Goal: Task Accomplishment & Management: Use online tool/utility

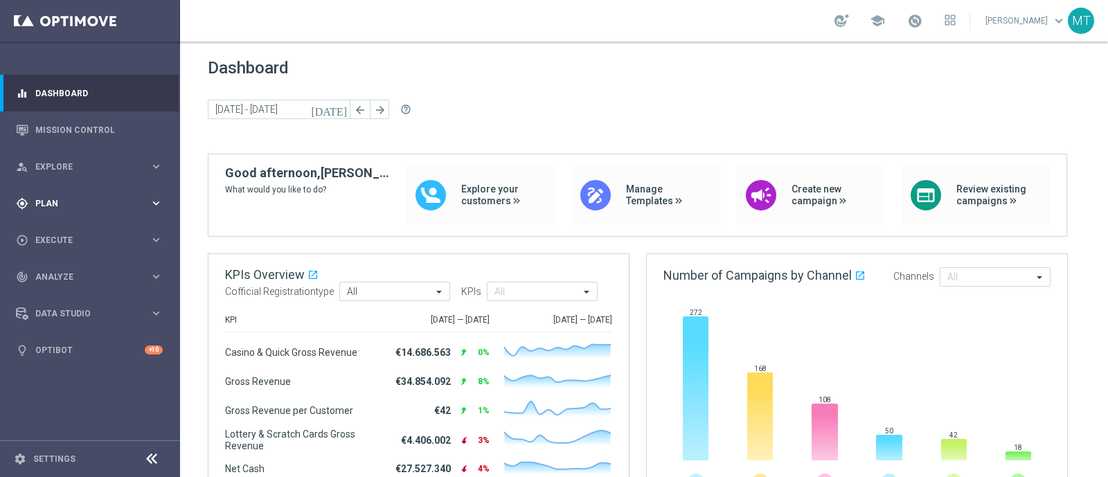
click at [148, 194] on div "gps_fixed Plan keyboard_arrow_right" at bounding box center [89, 203] width 179 height 37
click at [60, 272] on span "Templates" at bounding box center [86, 273] width 99 height 8
click at [61, 289] on link "Optimail" at bounding box center [93, 294] width 101 height 11
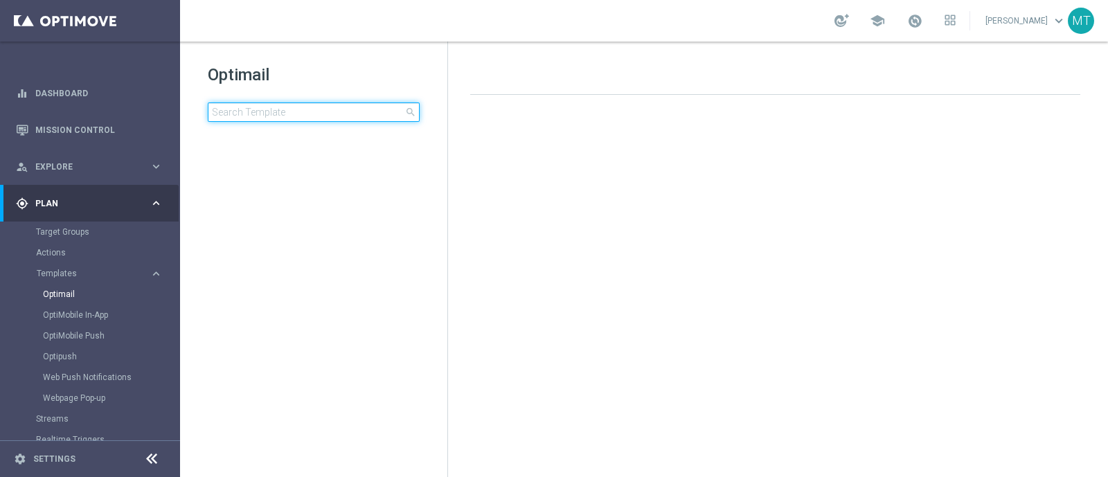
click at [267, 107] on input at bounding box center [314, 111] width 212 height 19
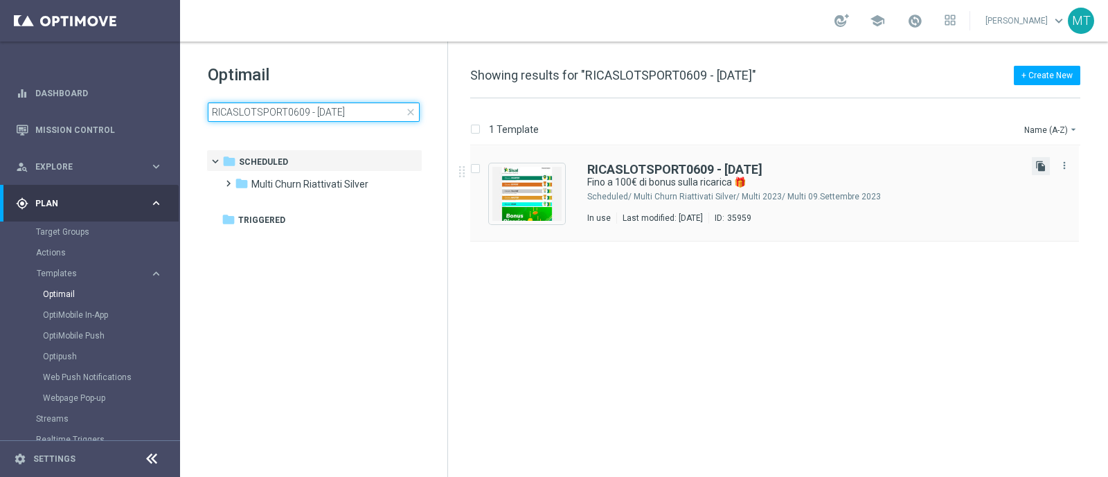
type input "RICASLOTSPORT0609 - 2025-09-06"
click at [1041, 163] on icon "file_copy" at bounding box center [1040, 166] width 11 height 11
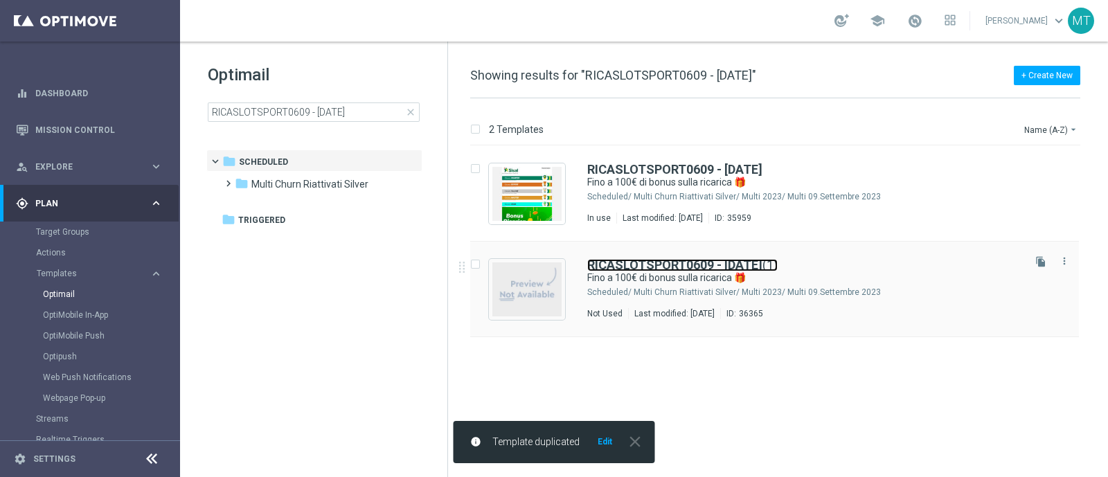
click at [663, 261] on b "RICASLOTSPORT0609 - 2025-09-06" at bounding box center [674, 265] width 175 height 15
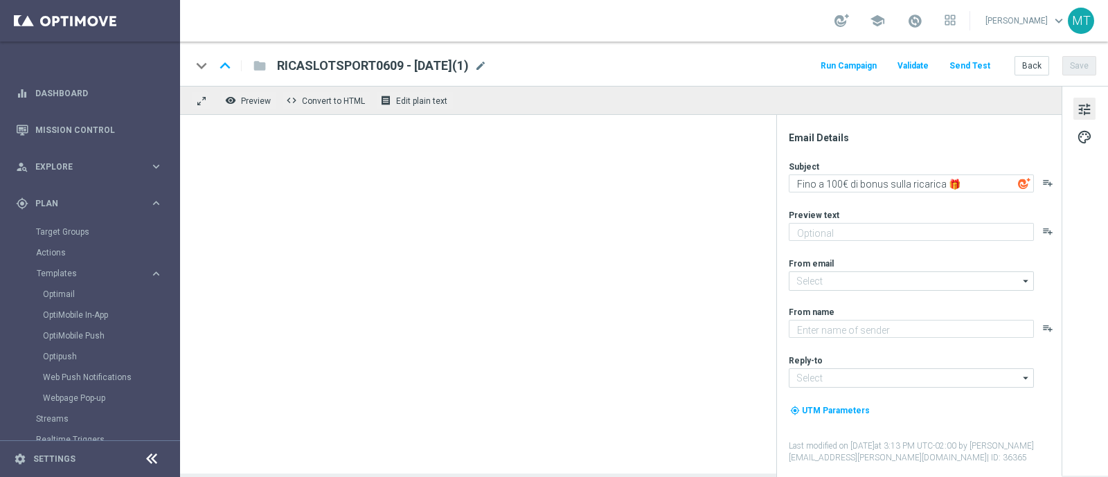
type textarea "Scopri la nuova promozione 🎯"
type input "[EMAIL_ADDRESS][DOMAIN_NAME]"
type textarea "Sisal"
type input "[EMAIL_ADDRESS][DOMAIN_NAME]"
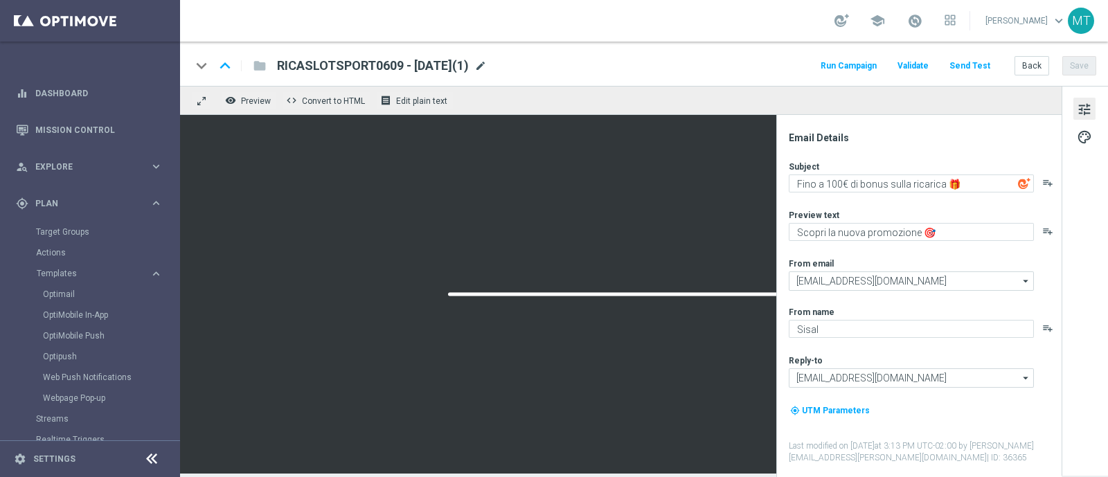
click at [487, 69] on span "mode_edit" at bounding box center [480, 66] width 12 height 12
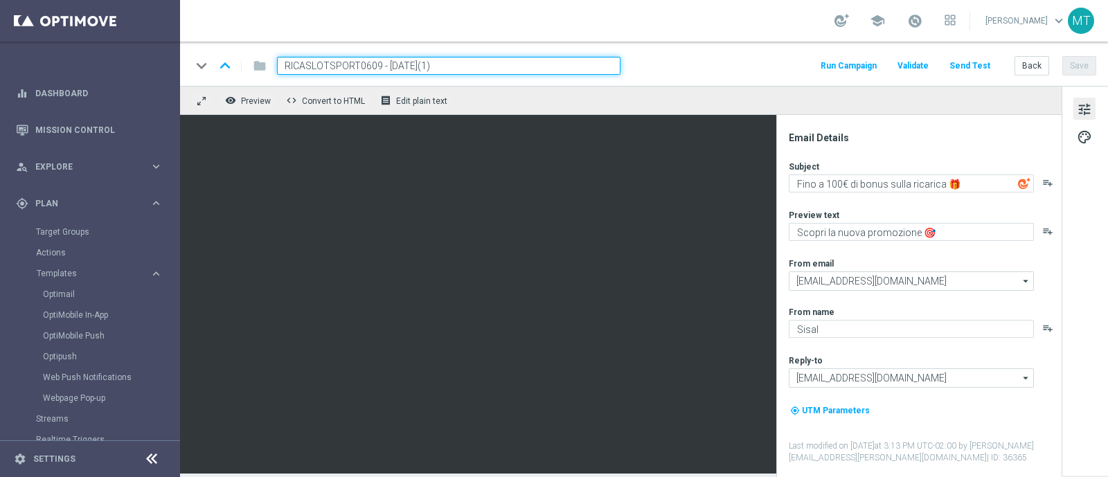
drag, startPoint x: 379, startPoint y: 60, endPoint x: 282, endPoint y: 59, distance: 96.9
click at [282, 59] on input "RICASLOTSPORT0609 - 2025-09-06(1)" at bounding box center [448, 66] width 343 height 18
paste input "PORT20"
click at [460, 71] on input "RICASPORT2009 - 2025-09-06(1)" at bounding box center [448, 66] width 343 height 18
type input "RICASPORT2009 - 2025-09-20"
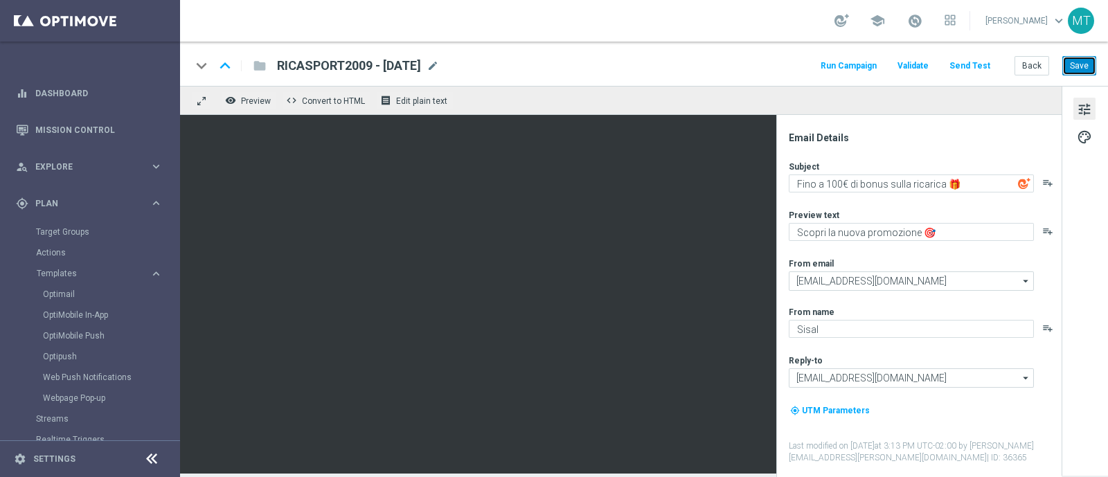
click at [1073, 69] on button "Save" at bounding box center [1079, 65] width 34 height 19
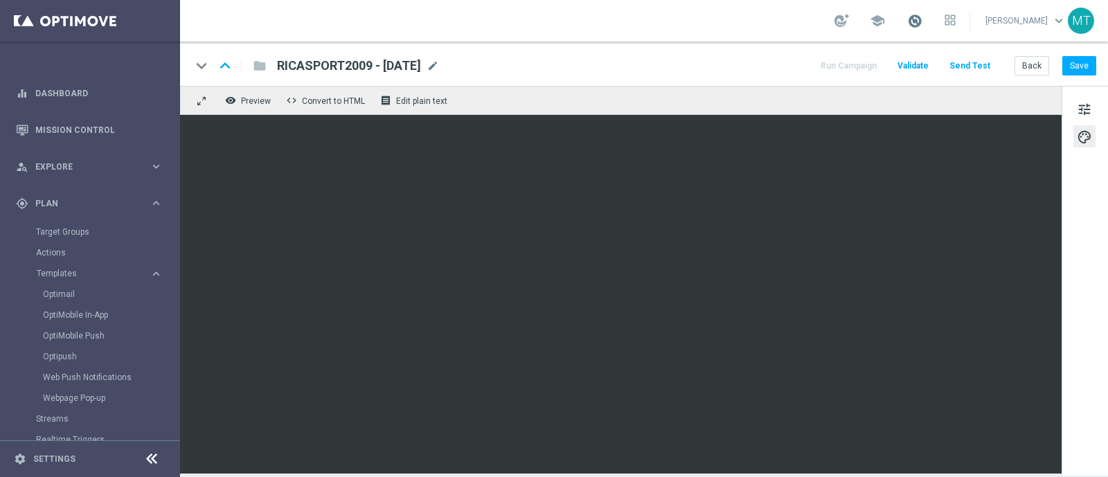
click at [922, 26] on span at bounding box center [914, 20] width 15 height 15
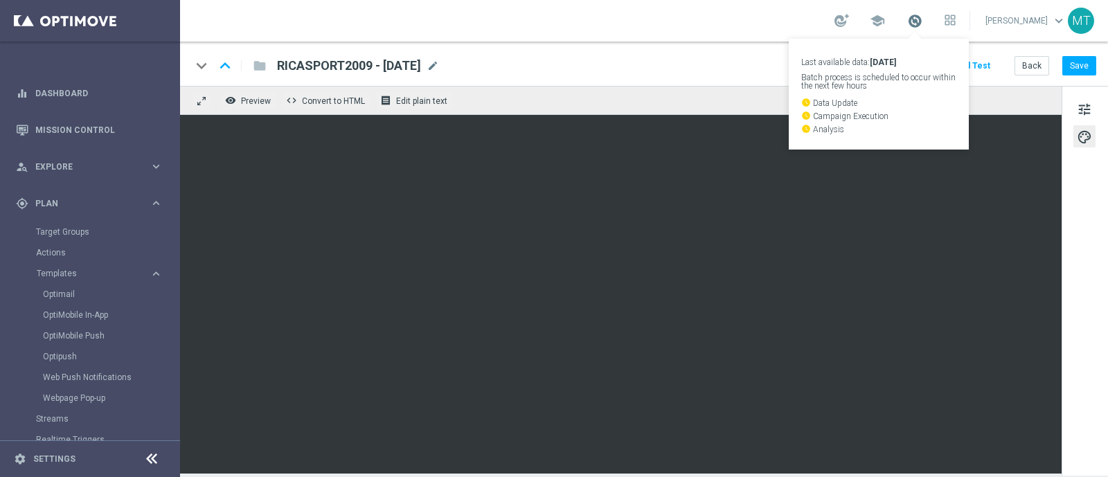
click at [922, 26] on span at bounding box center [914, 20] width 15 height 15
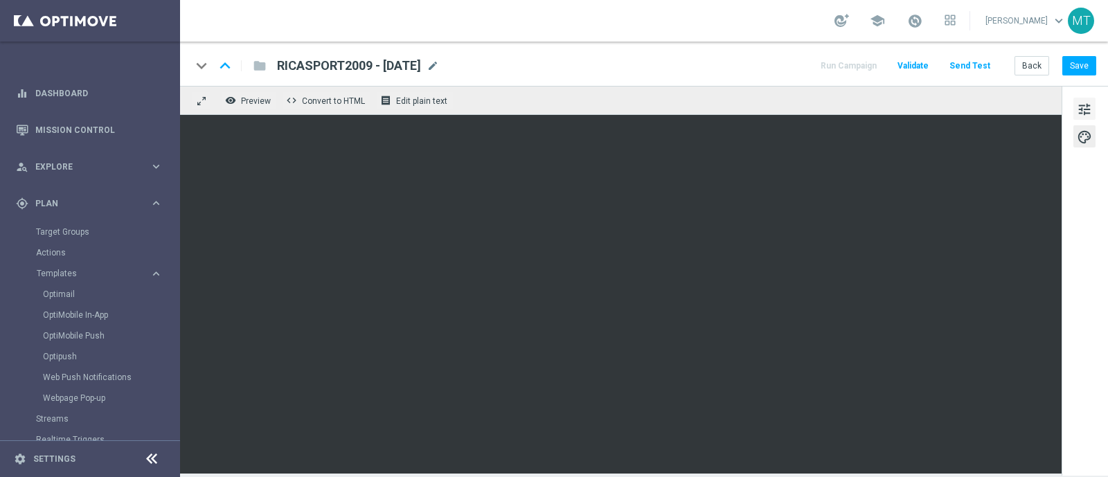
click at [1084, 113] on span "tune" at bounding box center [1084, 109] width 15 height 18
click at [1069, 112] on div "tune palette" at bounding box center [1084, 281] width 46 height 390
click at [1073, 111] on button "tune" at bounding box center [1084, 109] width 22 height 22
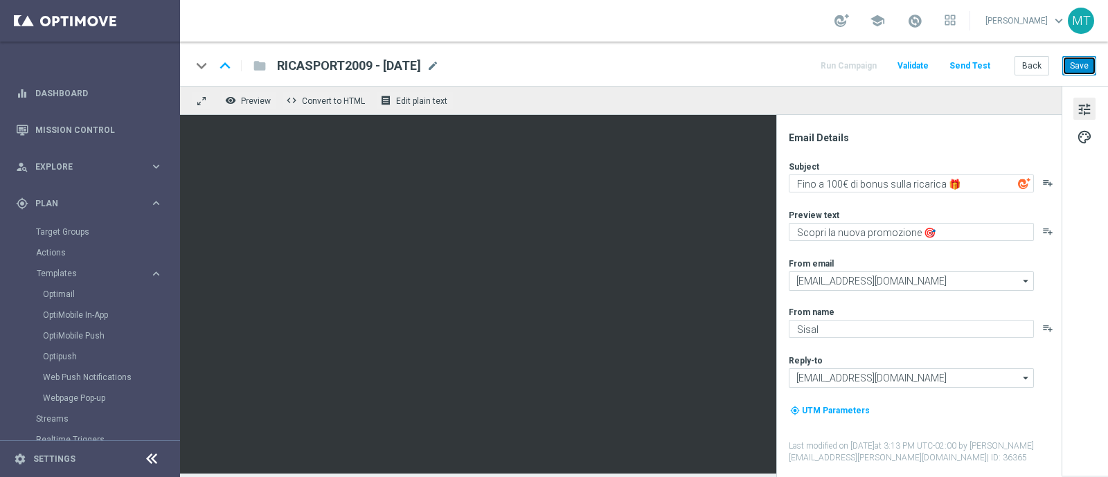
click at [1070, 66] on button "Save" at bounding box center [1079, 65] width 34 height 19
click at [66, 295] on link "Optimail" at bounding box center [93, 294] width 101 height 11
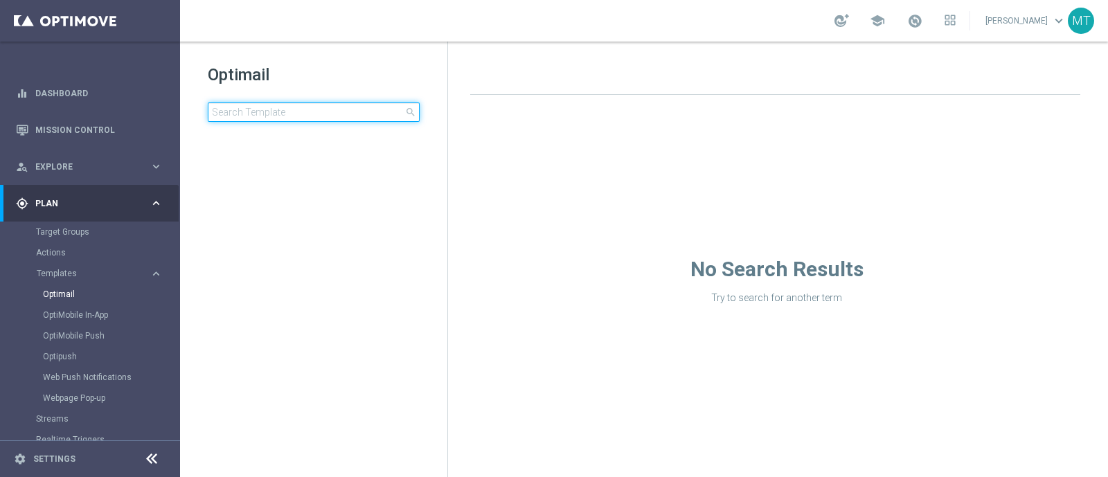
click at [302, 108] on input at bounding box center [314, 111] width 212 height 19
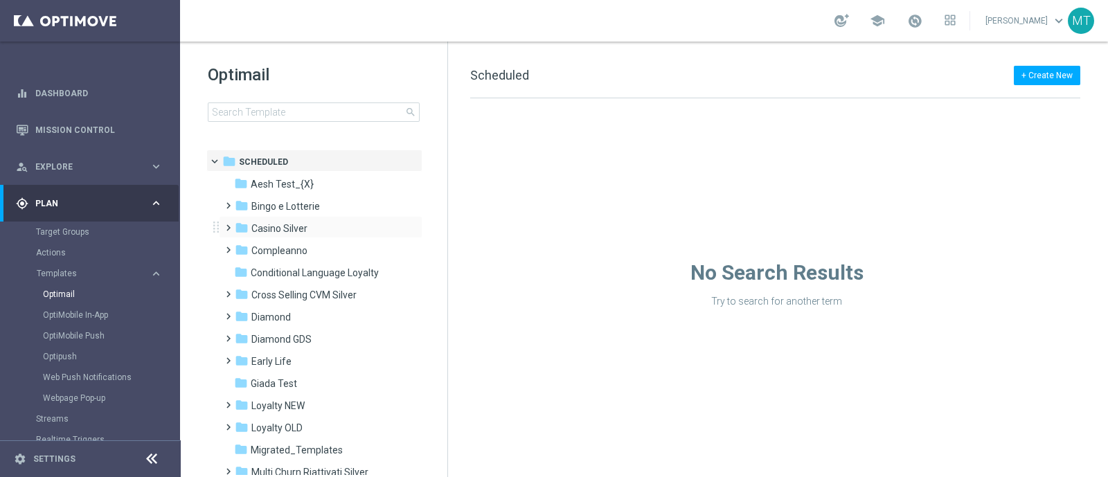
click at [280, 219] on div "folder Casino Silver more_vert" at bounding box center [321, 227] width 204 height 22
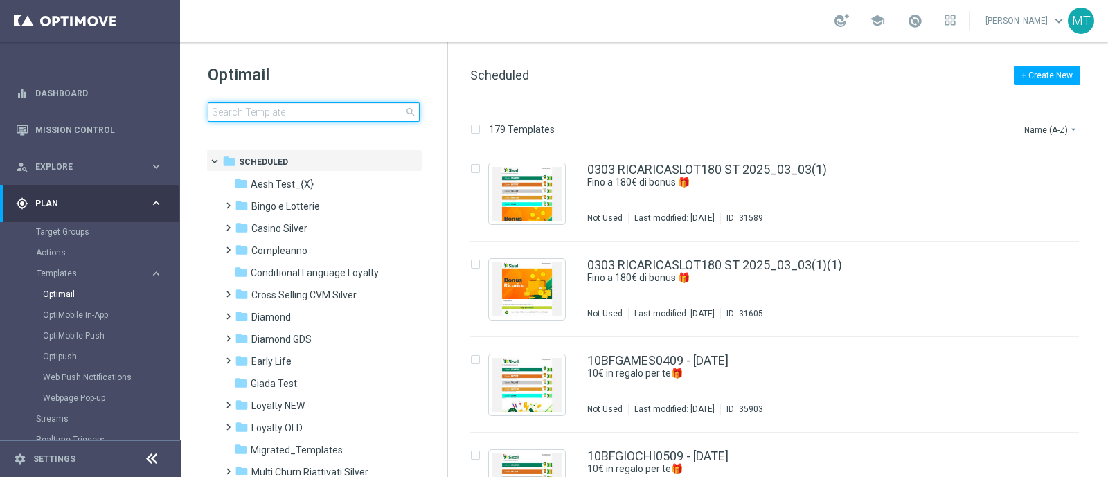
click at [280, 111] on input at bounding box center [314, 111] width 212 height 19
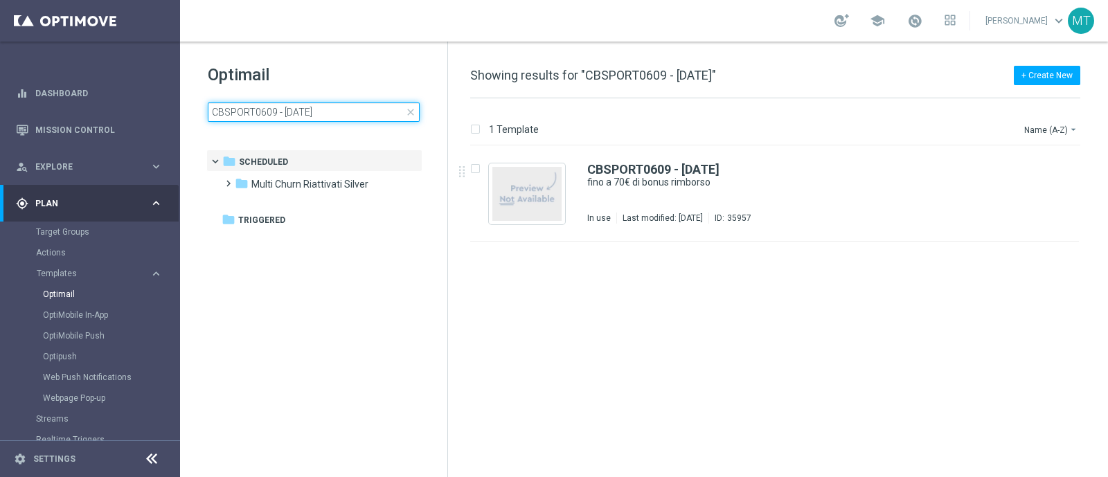
type input "CBSPORT0609 - 2025-09-06"
click at [1036, 165] on icon "file_copy" at bounding box center [1040, 166] width 11 height 11
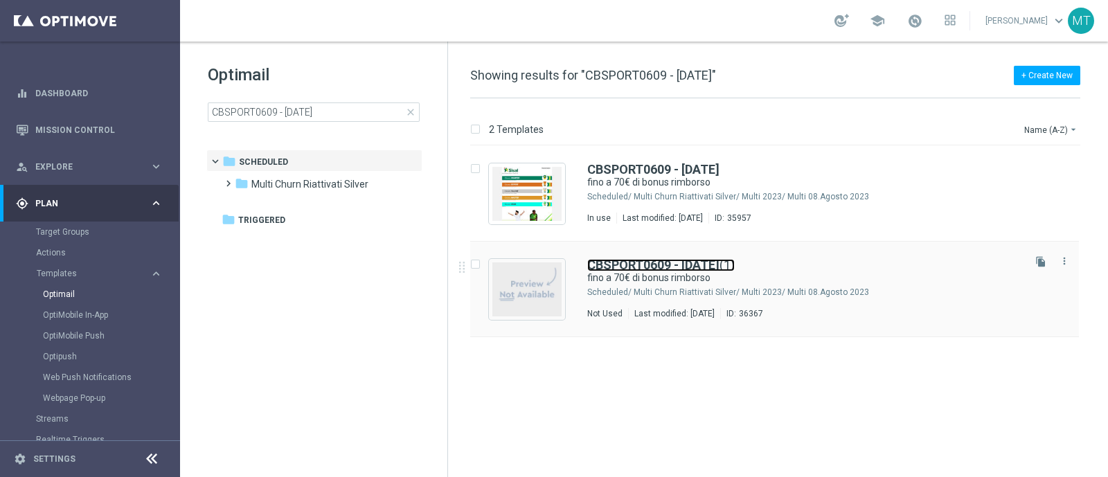
click at [690, 261] on b "CBSPORT0609 - 2025-09-06" at bounding box center [653, 265] width 132 height 15
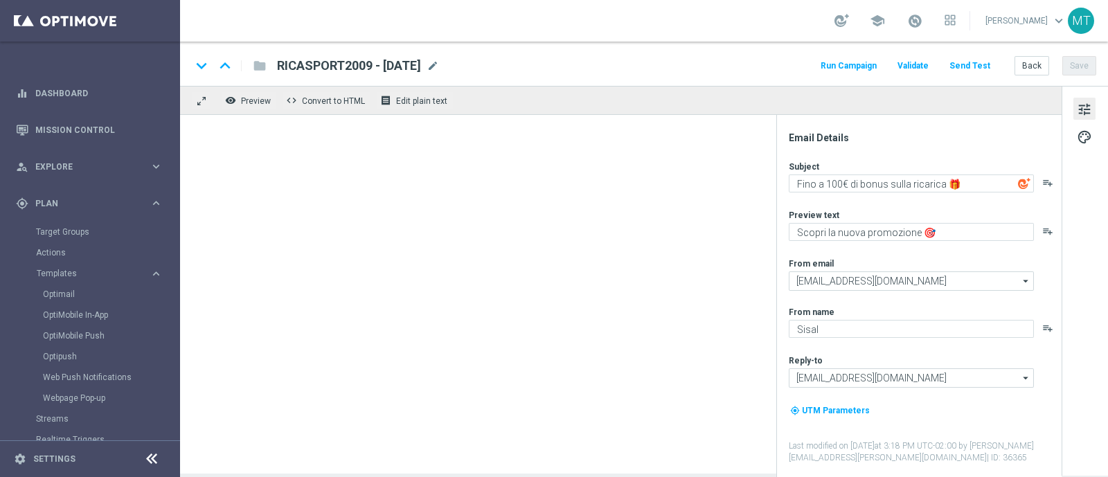
type input "CBSPORT0609 - 2025-09-06(1)"
type textarea "fino a 70€ di bonus rimborso"
type textarea "Solo per te 🎁⚽"
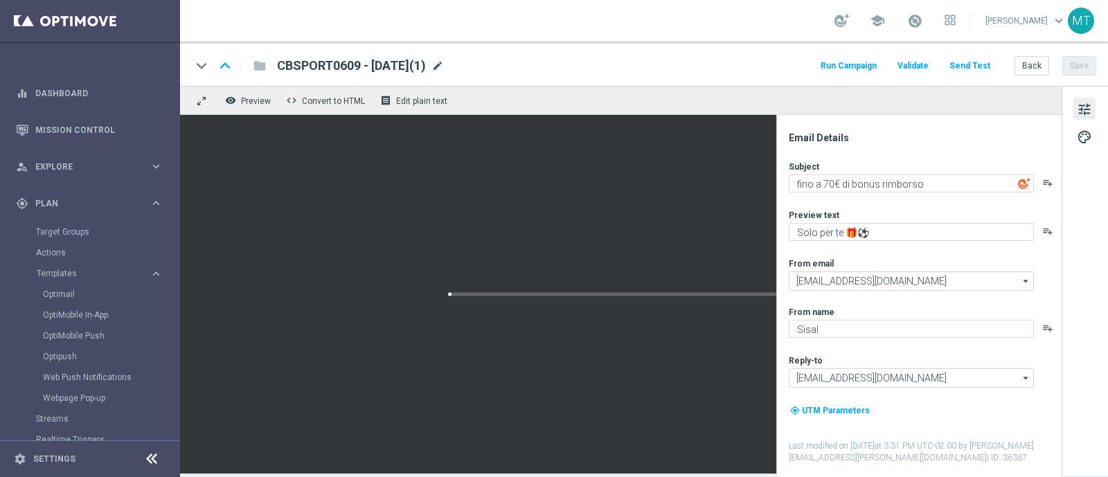
click at [444, 63] on span "mode_edit" at bounding box center [437, 66] width 12 height 12
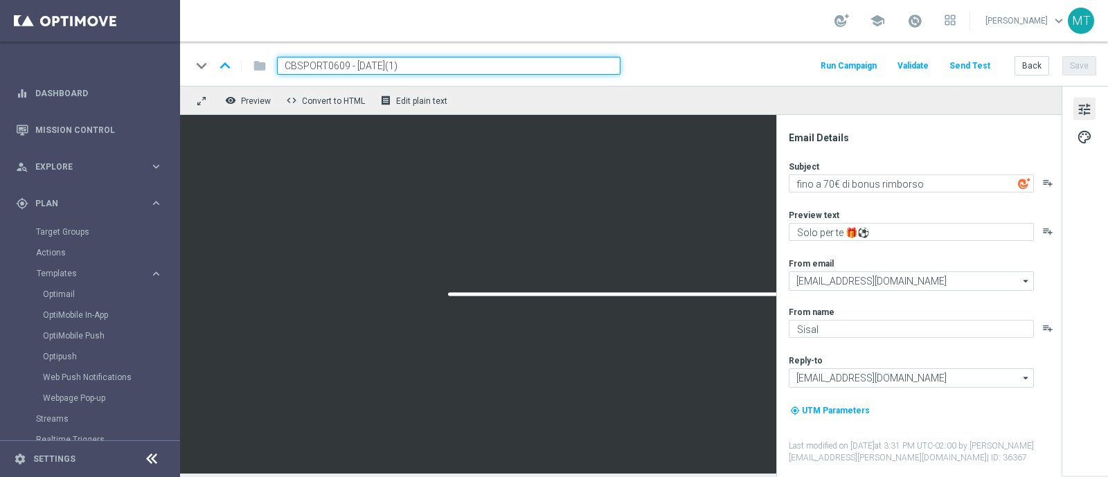
drag, startPoint x: 349, startPoint y: 70, endPoint x: 287, endPoint y: 64, distance: 61.9
click at [287, 64] on input "CBSPORT0609 - 2025-09-06(1)" at bounding box center [448, 66] width 343 height 18
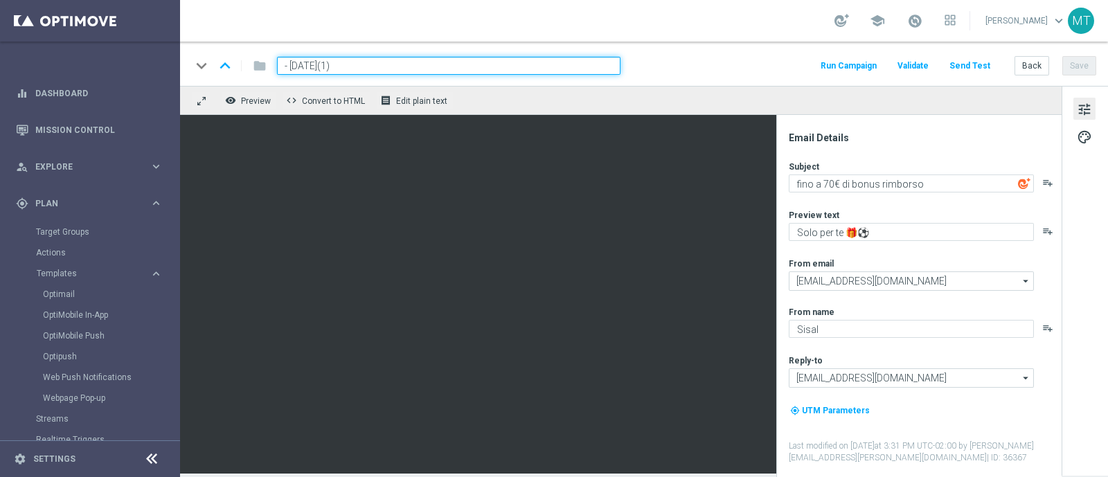
paste input "CBBET2009"
click at [416, 67] on input "CBBET2009 - 2025-09-06(1)" at bounding box center [448, 66] width 343 height 18
type input "CBBET2009 - 2025-09-20"
click at [1078, 60] on button "Save" at bounding box center [1079, 65] width 34 height 19
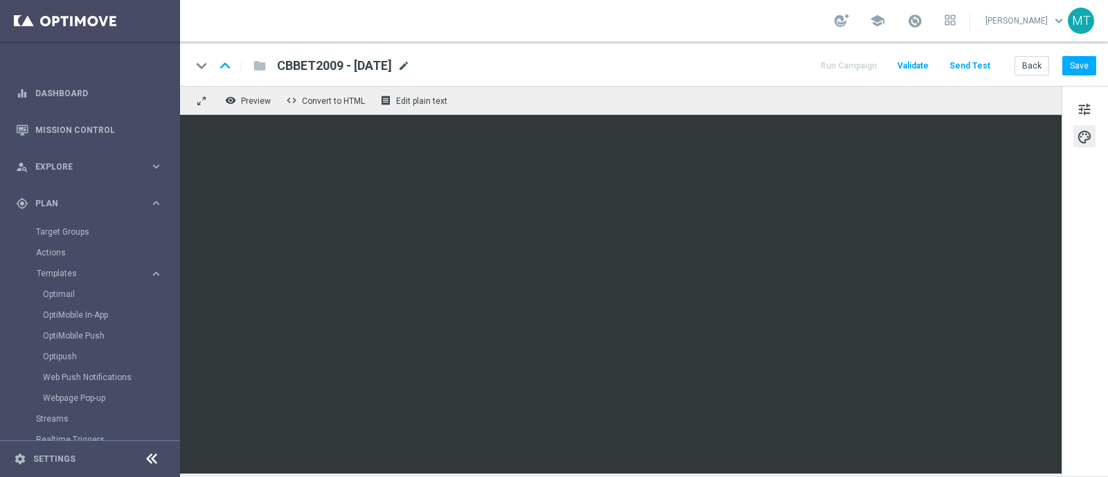
click at [410, 61] on span "mode_edit" at bounding box center [403, 66] width 12 height 12
click at [1088, 114] on span "tune" at bounding box center [1084, 109] width 15 height 18
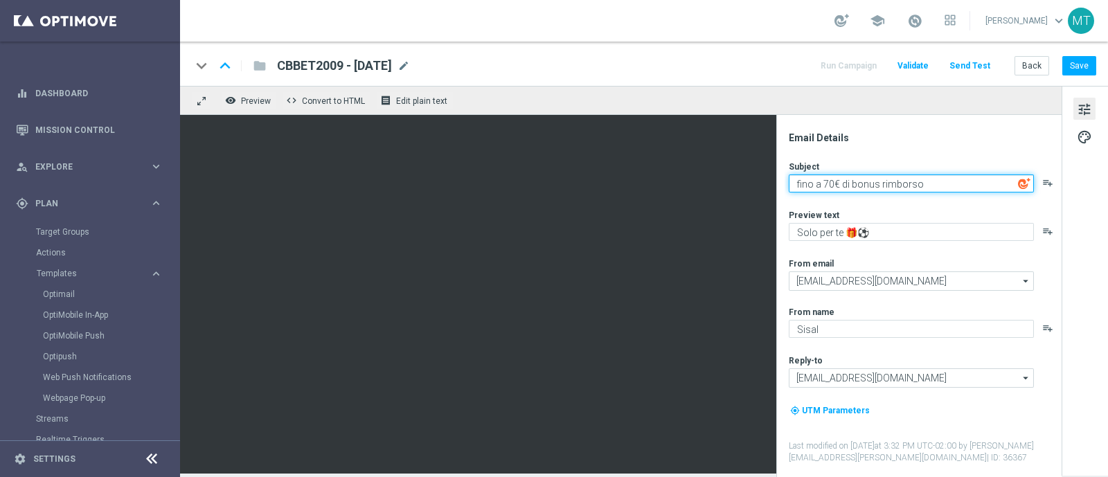
click at [827, 187] on textarea "fino a 70€ di bonus rimborso" at bounding box center [911, 183] width 245 height 18
type textarea "fino a 150€ di bonus rimborso"
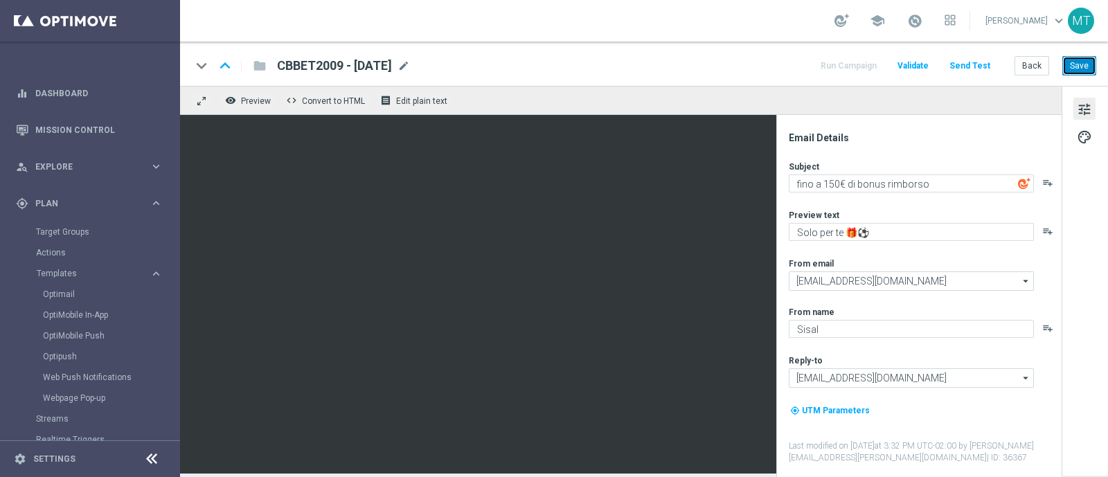
click at [1087, 62] on button "Save" at bounding box center [1079, 65] width 34 height 19
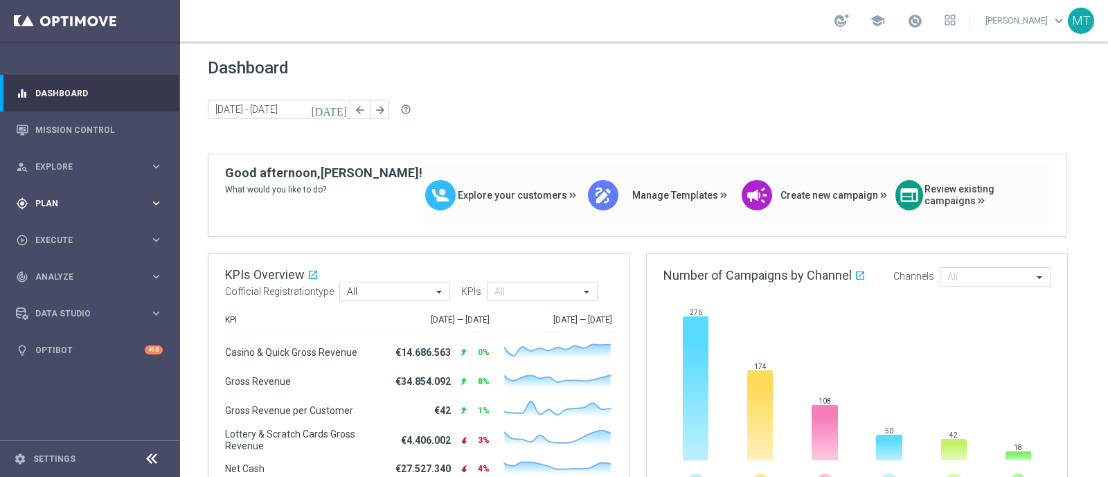
click at [92, 211] on div "gps_fixed Plan keyboard_arrow_right" at bounding box center [89, 203] width 179 height 37
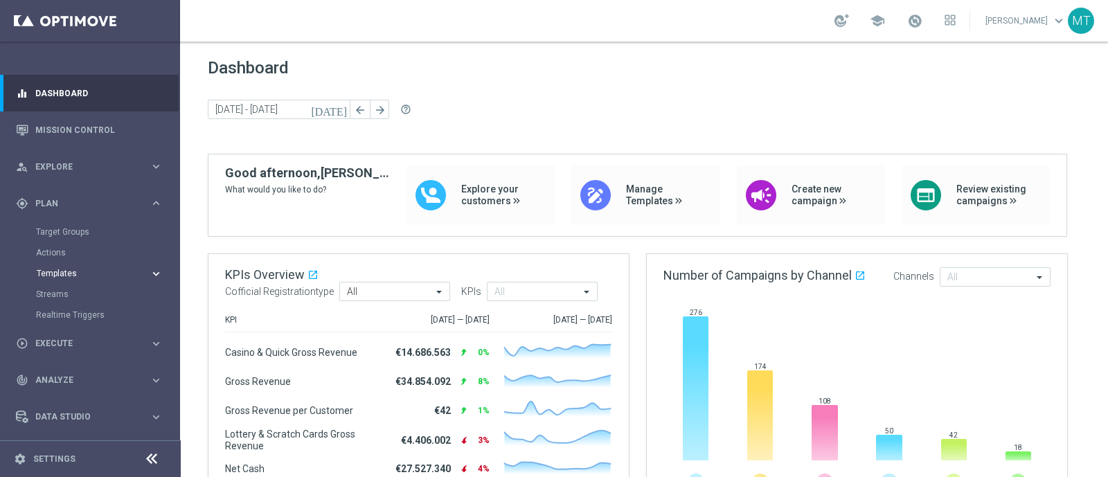
click at [66, 274] on span "Templates" at bounding box center [86, 273] width 99 height 8
click at [67, 299] on link "Optimail" at bounding box center [93, 294] width 101 height 11
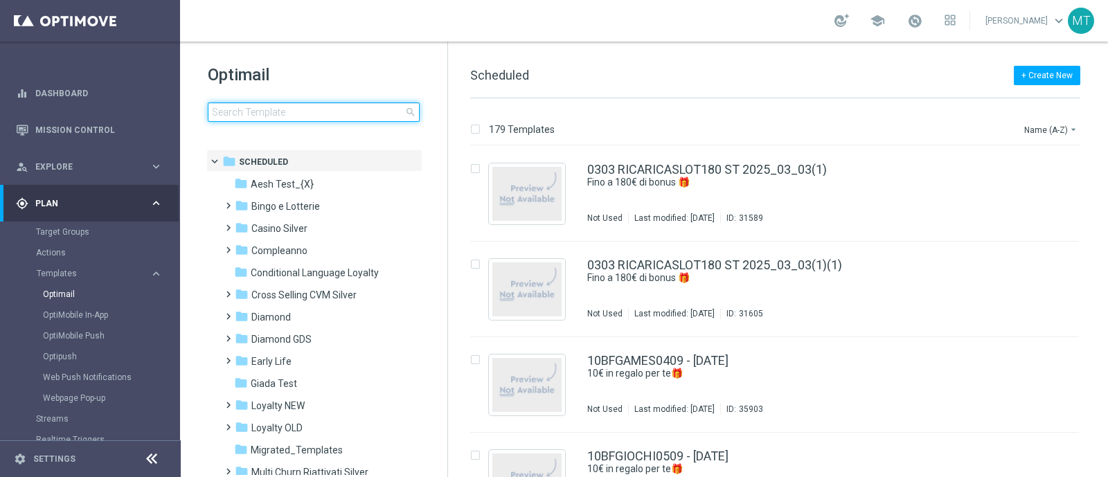
click at [348, 115] on input at bounding box center [314, 111] width 212 height 19
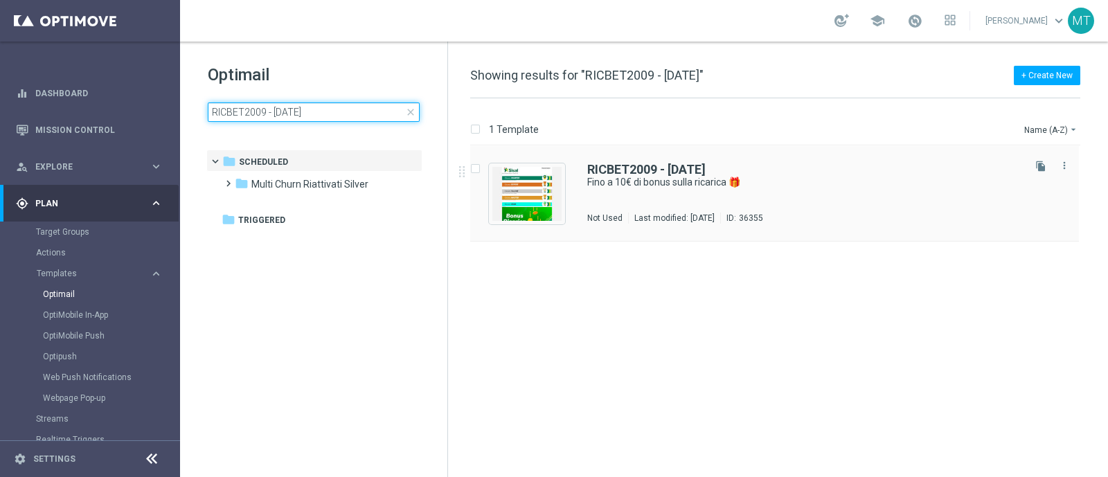
type input "RICBET2009 - [DATE]"
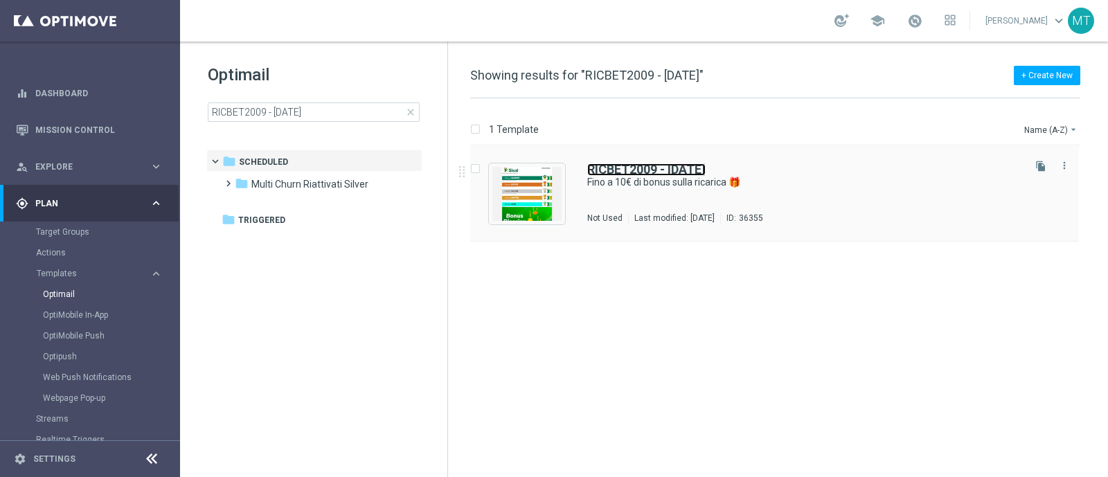
click at [706, 164] on b "RICBET2009 - [DATE]" at bounding box center [646, 169] width 118 height 15
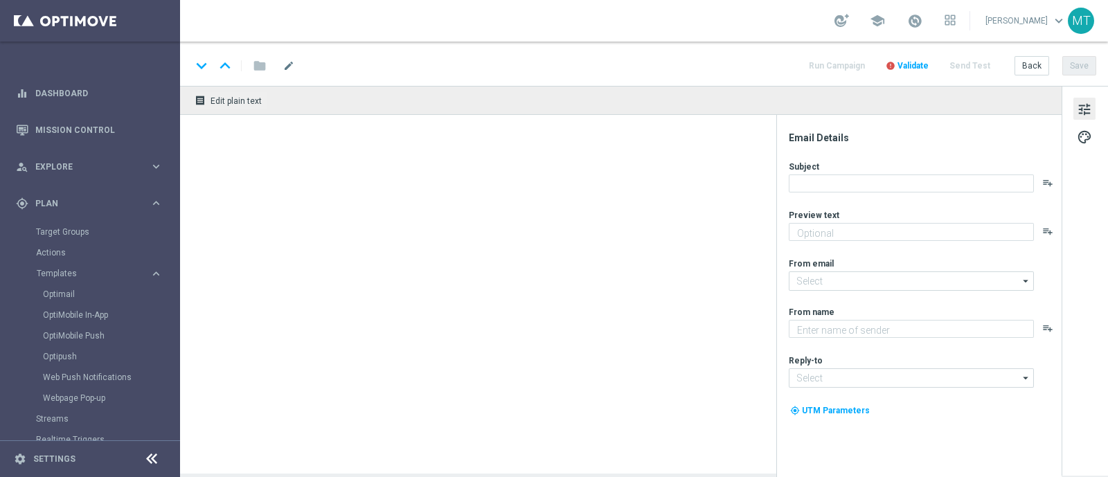
type textarea "Scopri la nuova promozione 🎯"
type input "[EMAIL_ADDRESS][DOMAIN_NAME]"
type textarea "Sisal"
type input "[EMAIL_ADDRESS][DOMAIN_NAME]"
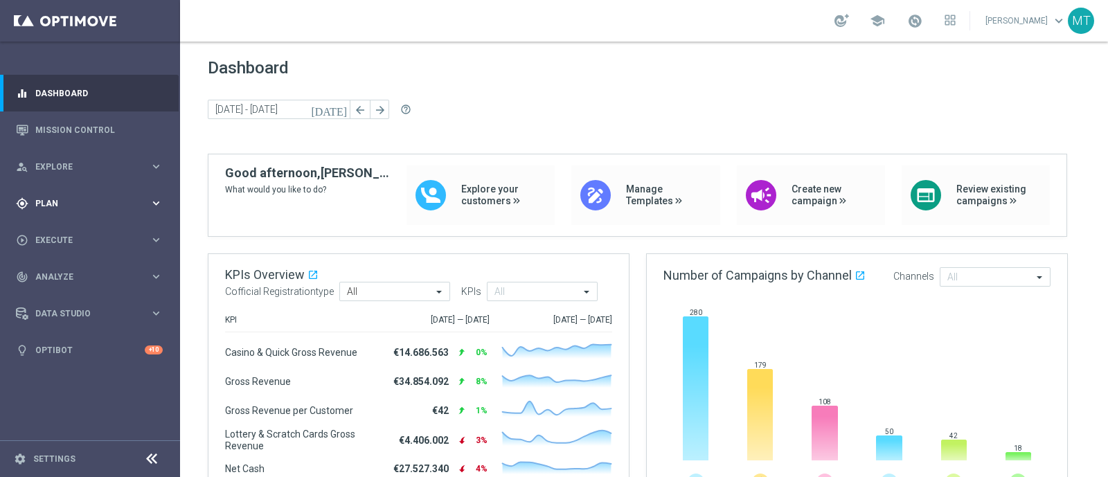
click at [70, 210] on div "gps_fixed Plan keyboard_arrow_right" at bounding box center [89, 203] width 179 height 37
click at [60, 276] on span "Templates" at bounding box center [86, 273] width 99 height 8
click at [62, 287] on div "Optimail" at bounding box center [111, 294] width 136 height 21
click at [62, 296] on link "Optimail" at bounding box center [93, 294] width 101 height 11
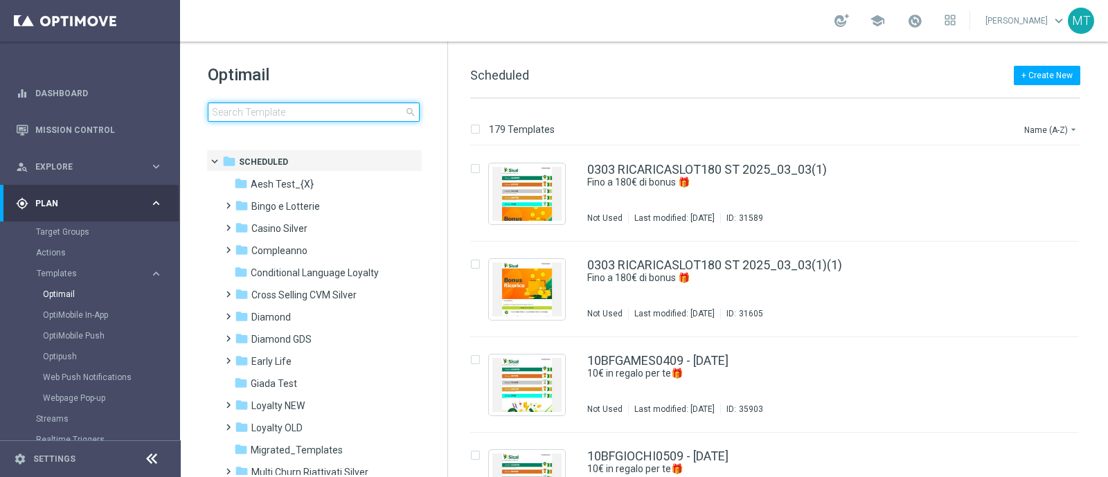
click at [259, 109] on input at bounding box center [314, 111] width 212 height 19
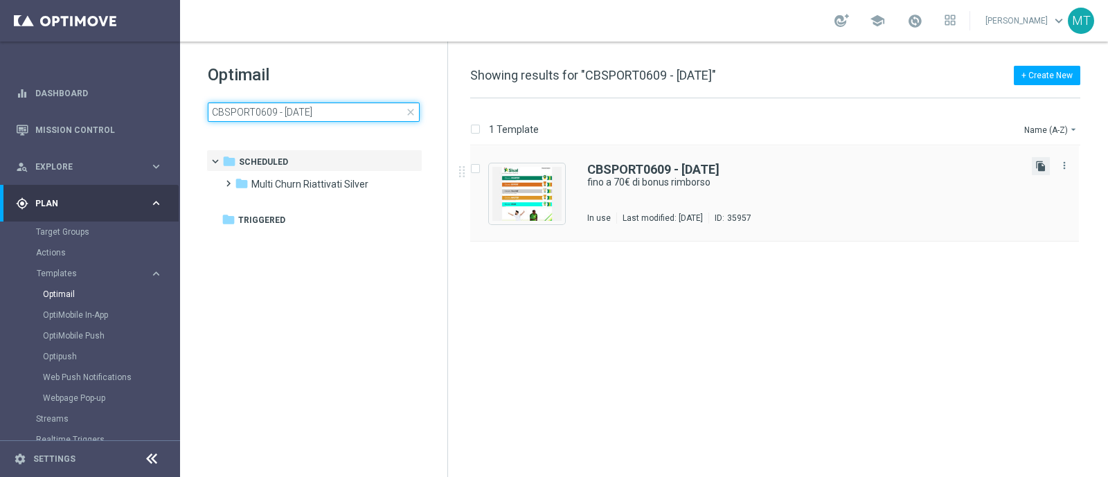
type input "CBSPORT0609 - 2025-09-06"
click at [1044, 167] on icon "file_copy" at bounding box center [1040, 166] width 11 height 11
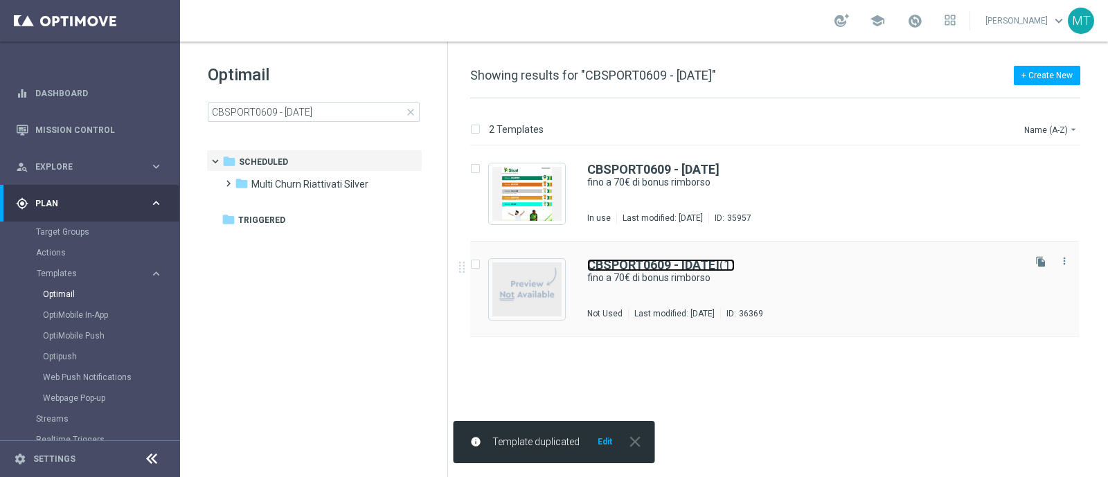
click at [735, 265] on link "CBSPORT0609 - 2025-09-06 (1)" at bounding box center [660, 265] width 147 height 12
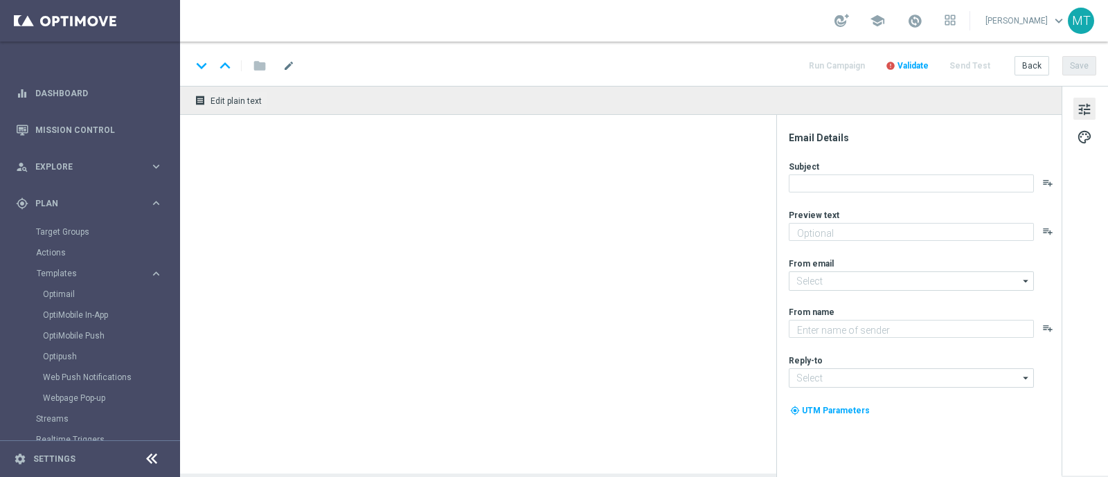
type textarea "Solo per te 🎁⚽"
type input "[EMAIL_ADDRESS][DOMAIN_NAME]"
type textarea "Sisal"
type input "[EMAIL_ADDRESS][DOMAIN_NAME]"
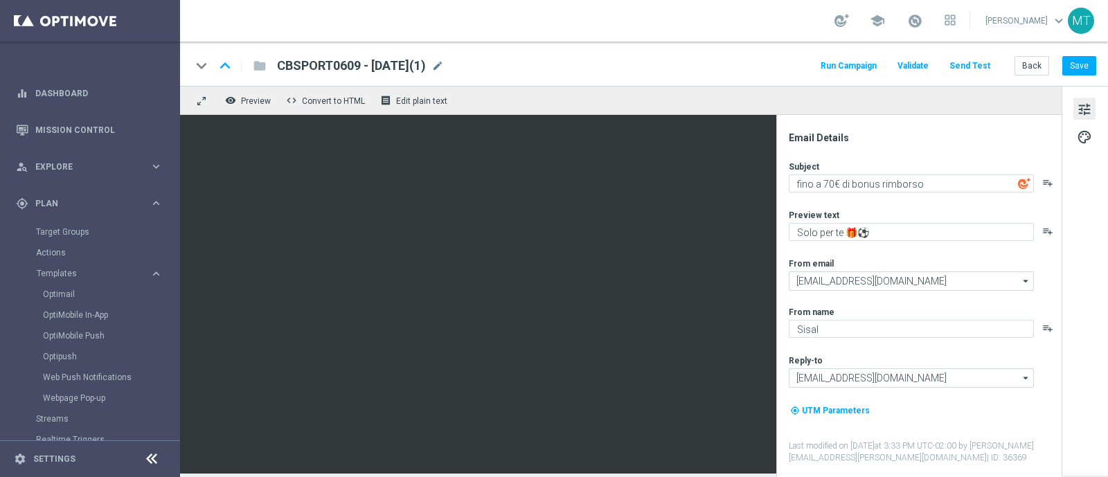
click at [918, 18] on div "school" at bounding box center [894, 21] width 121 height 24
click at [921, 21] on span at bounding box center [914, 20] width 15 height 15
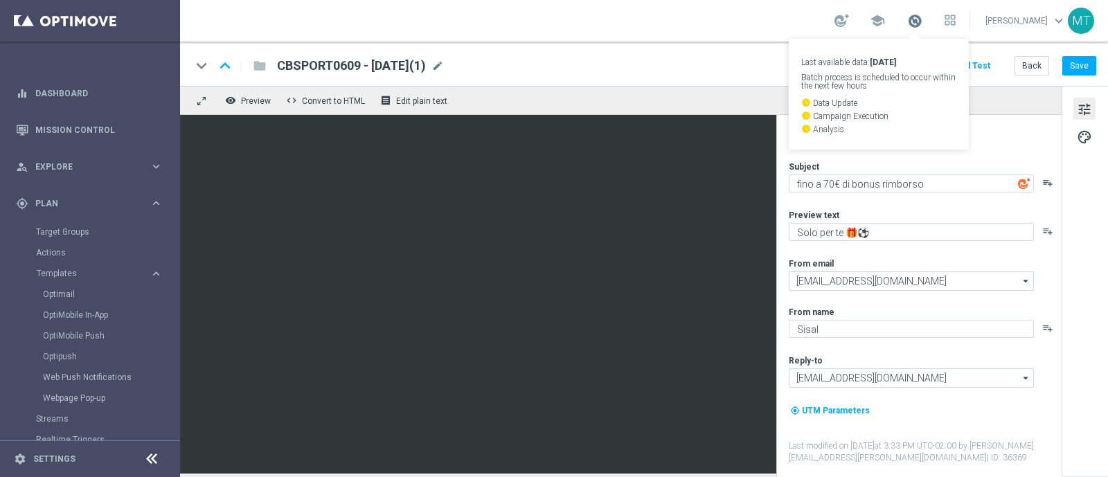
click at [921, 21] on span at bounding box center [914, 20] width 15 height 15
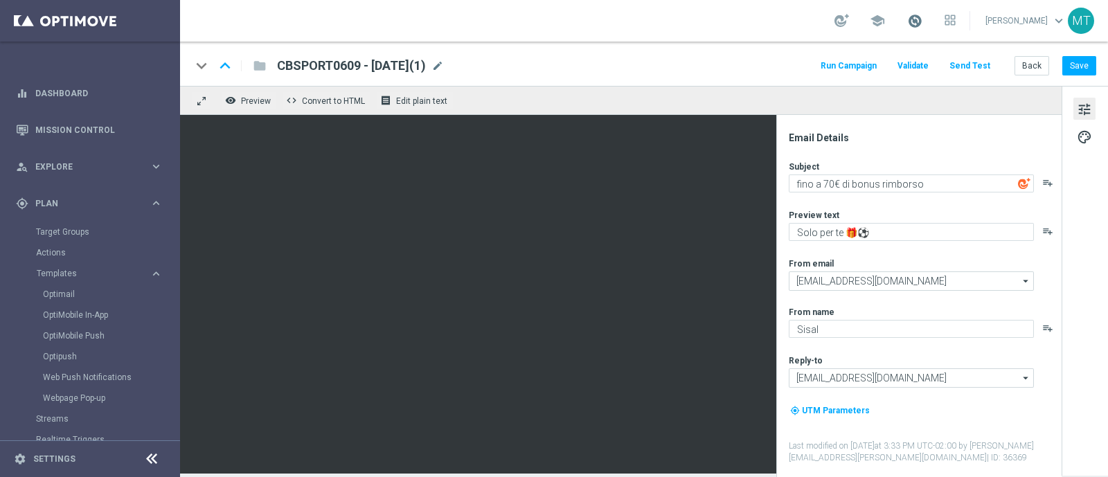
click at [922, 22] on span at bounding box center [914, 20] width 15 height 15
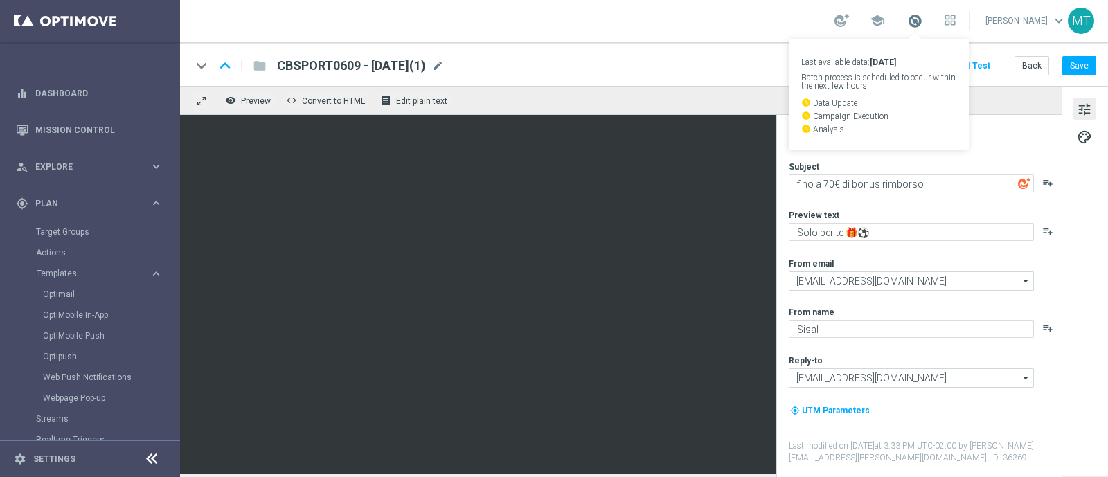
click at [922, 22] on span at bounding box center [914, 20] width 15 height 15
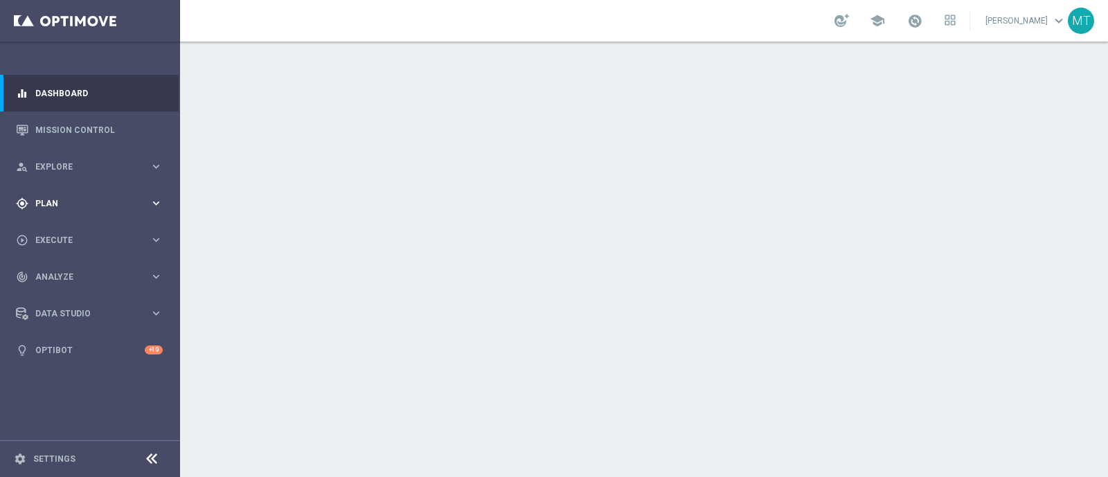
click at [88, 198] on div "gps_fixed Plan" at bounding box center [83, 203] width 134 height 12
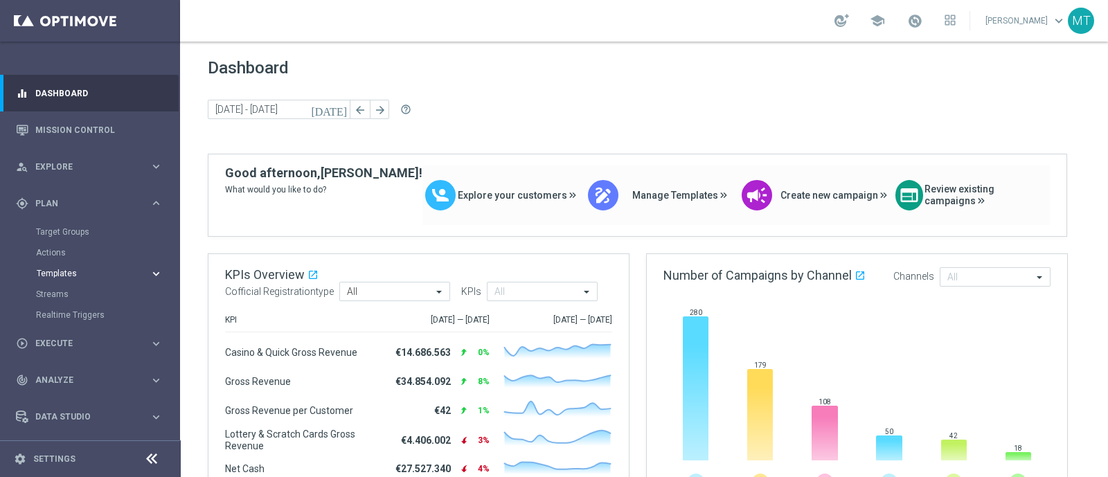
click at [62, 269] on span "Templates" at bounding box center [86, 273] width 99 height 8
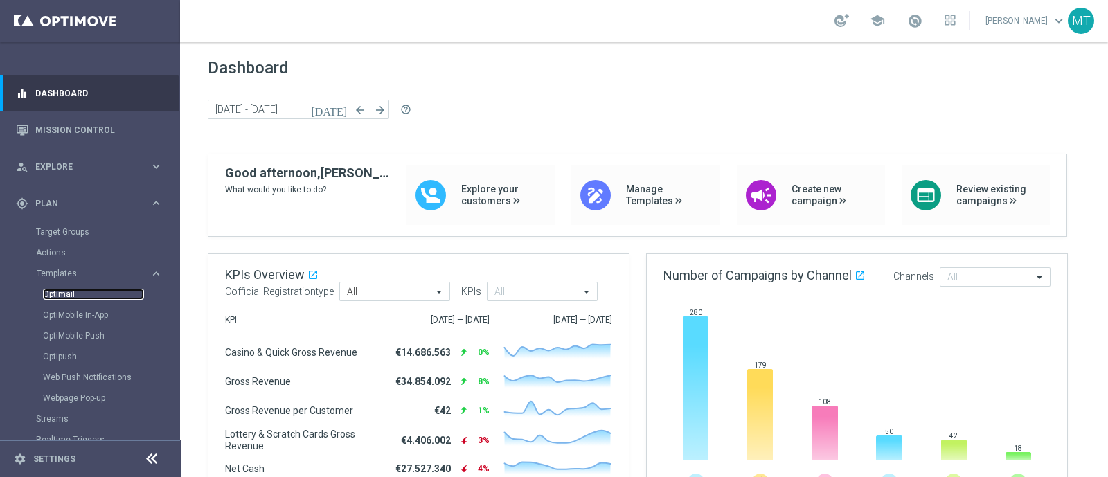
click at [65, 294] on link "Optimail" at bounding box center [93, 294] width 101 height 11
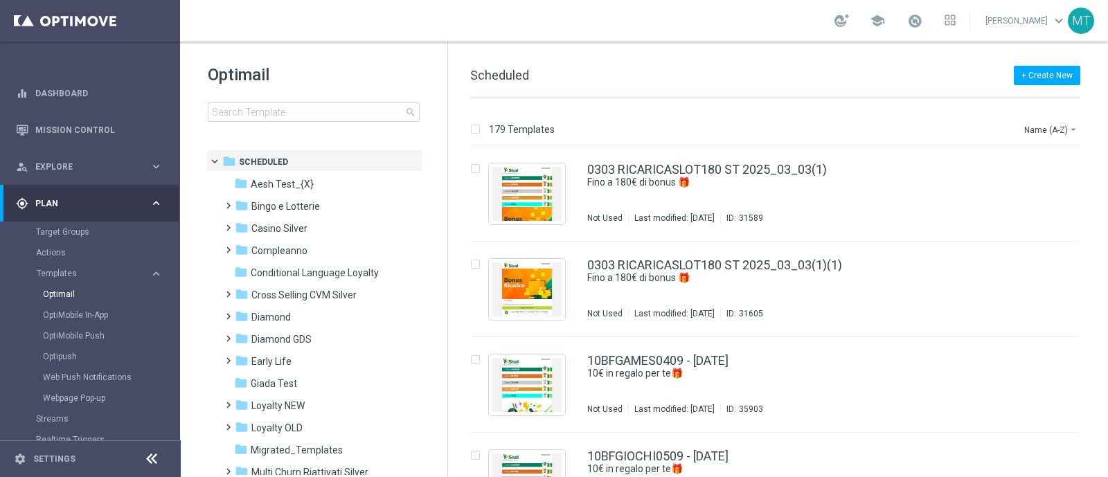
click at [268, 124] on div "Optimail search folder 1 Folder folder Scheduled more_vert folder Aesh Test_{X}…" at bounding box center [313, 128] width 267 height 172
click at [259, 111] on input at bounding box center [314, 111] width 212 height 19
type input "RICBET2009 - [DATE]"
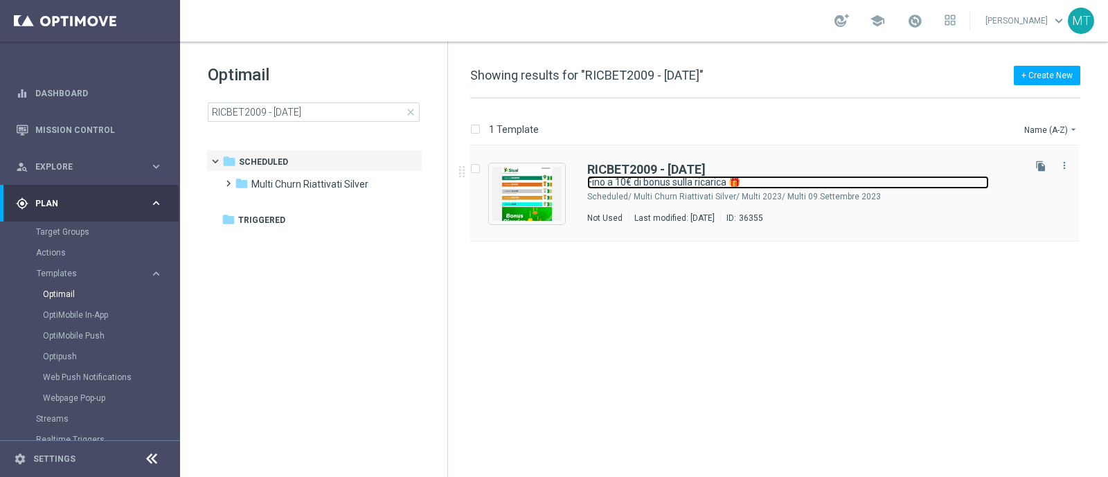
click at [829, 181] on link "Fino a 10€ di bonus sulla ricarica 🎁" at bounding box center [788, 182] width 402 height 13
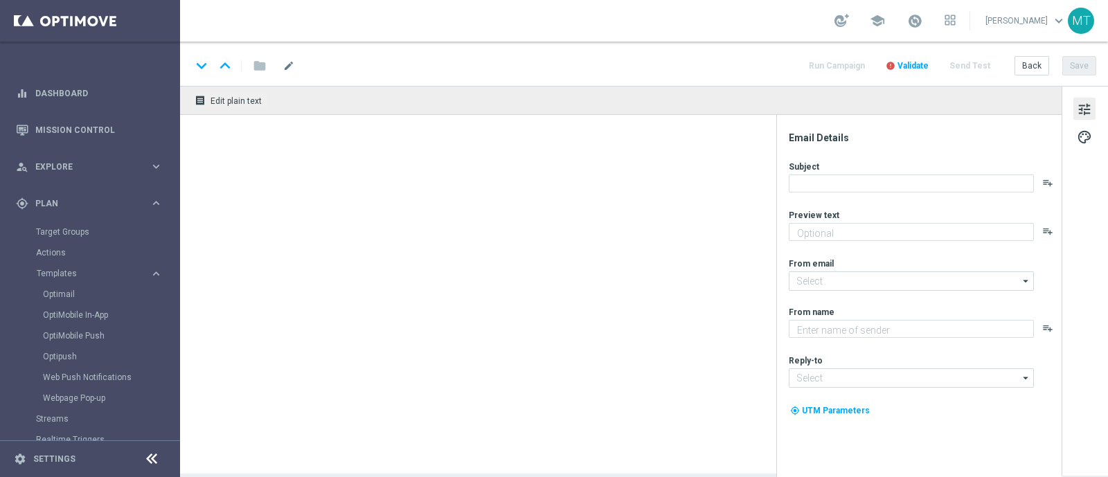
type textarea "Scopri la nuova promozione 🎯"
type input "[EMAIL_ADDRESS][DOMAIN_NAME]"
type textarea "Sisal"
type input "[EMAIL_ADDRESS][DOMAIN_NAME]"
